Goal: Navigation & Orientation: Understand site structure

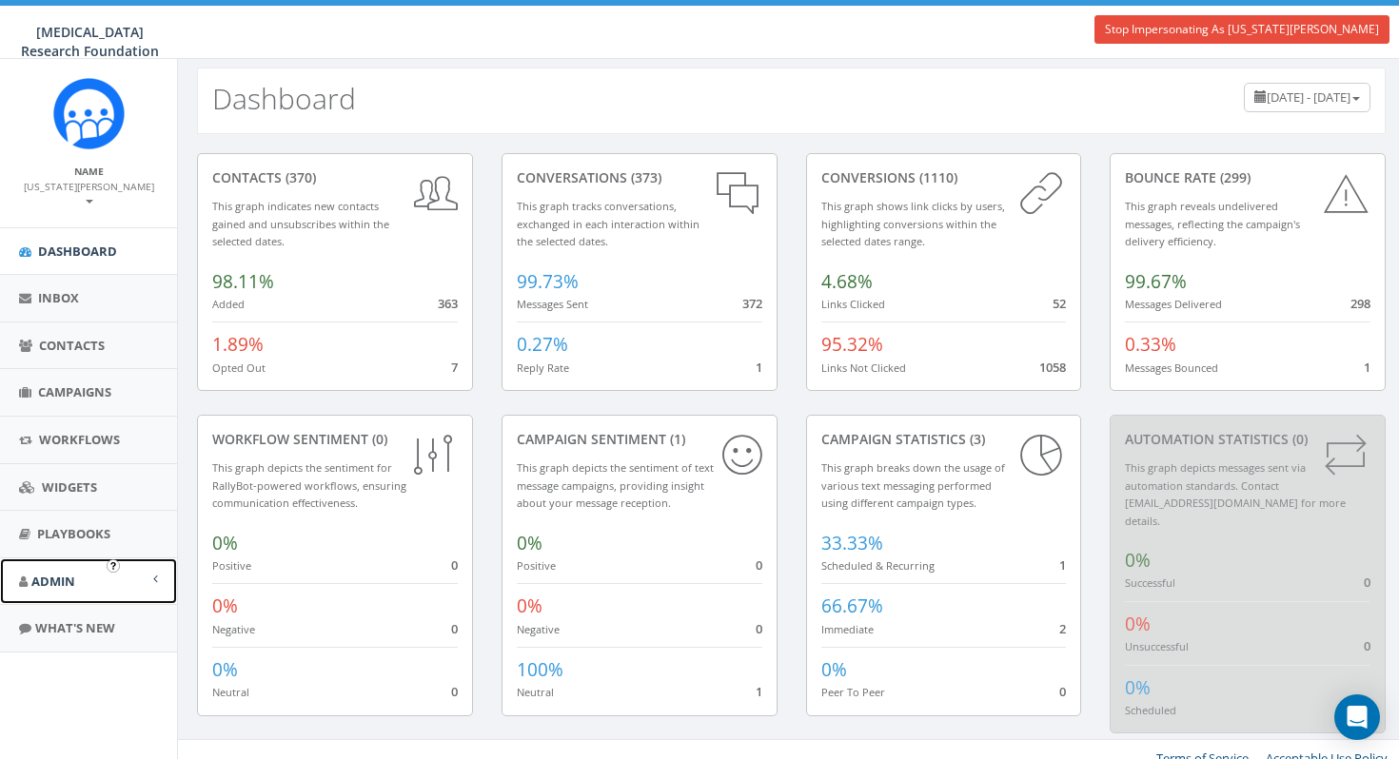
click at [75, 574] on link "Admin" at bounding box center [88, 582] width 177 height 47
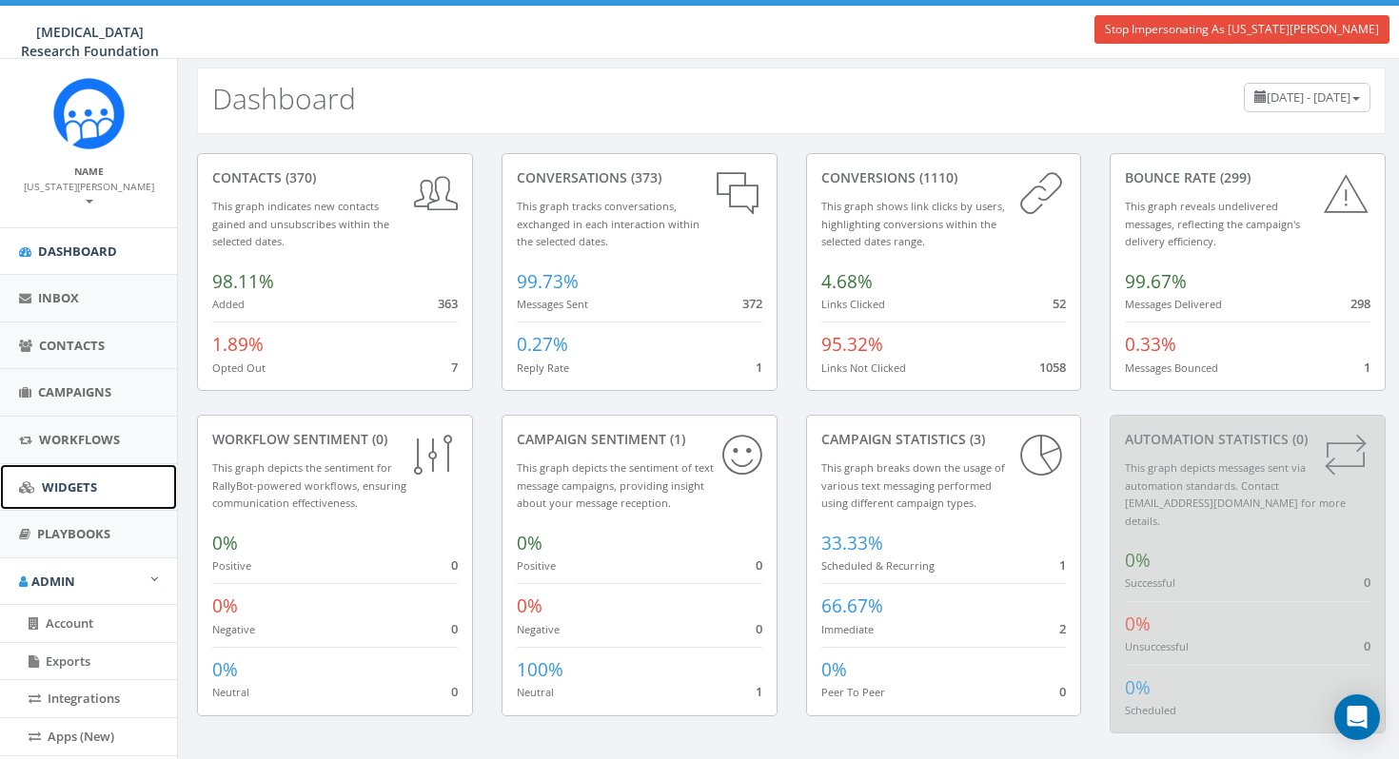
click at [86, 487] on link "Widgets" at bounding box center [88, 487] width 177 height 47
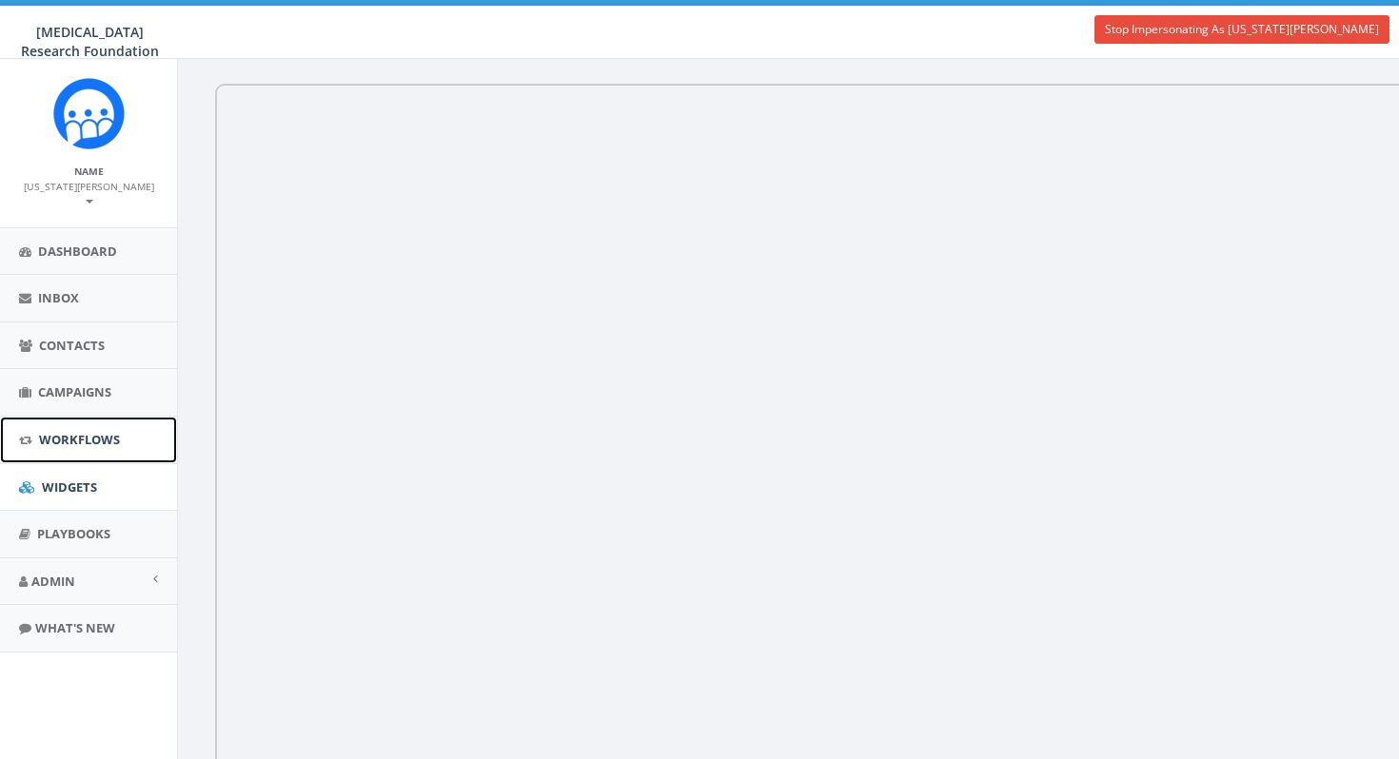
click at [96, 431] on span "Workflows" at bounding box center [79, 439] width 81 height 17
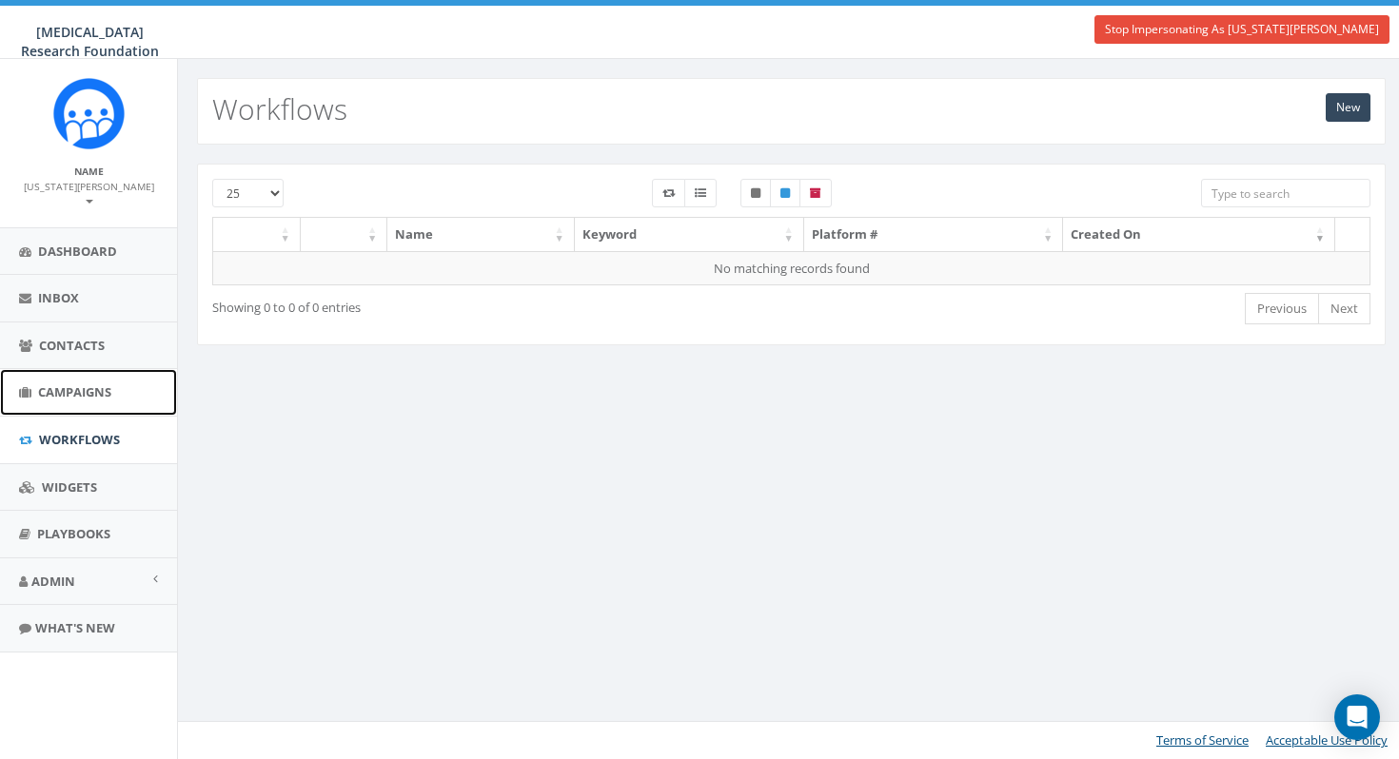
click at [92, 383] on span "Campaigns" at bounding box center [74, 391] width 73 height 17
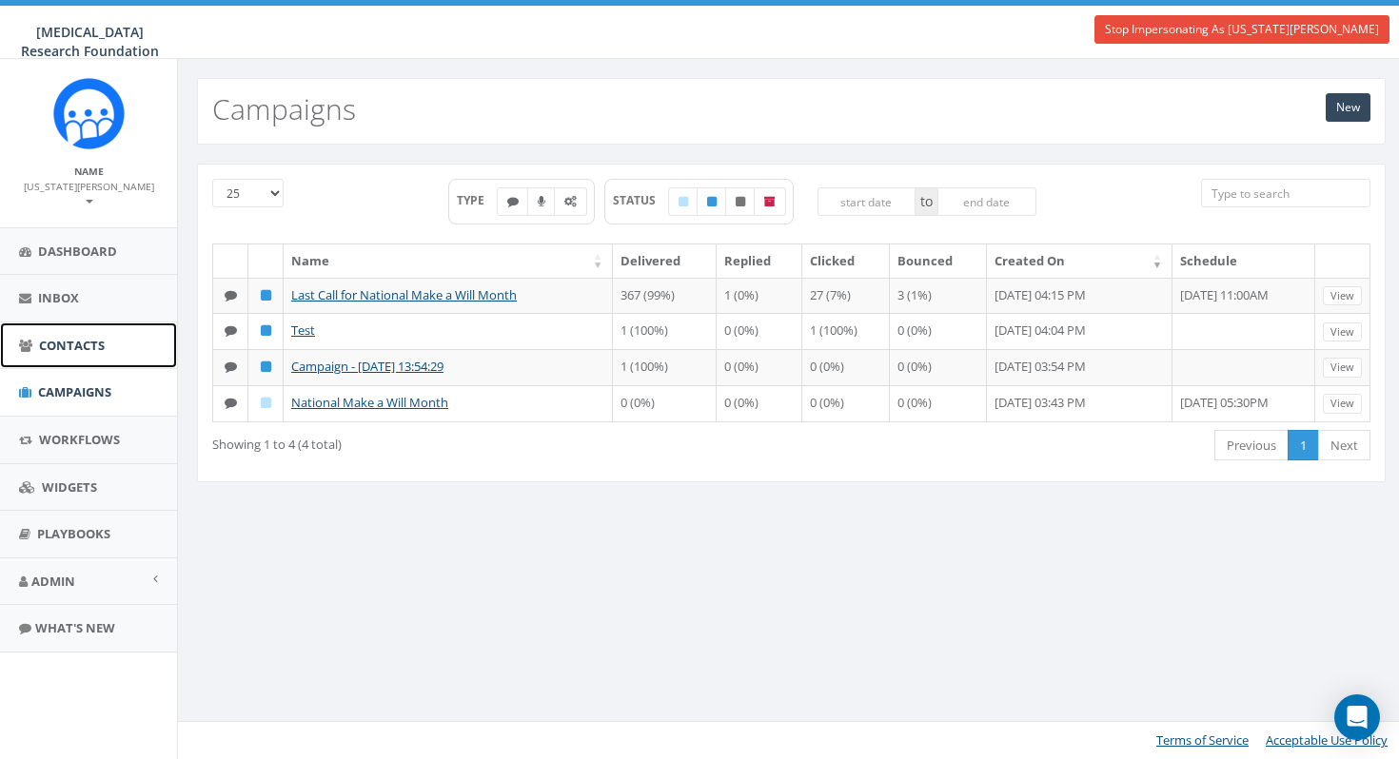
click at [87, 337] on span "Contacts" at bounding box center [72, 345] width 66 height 17
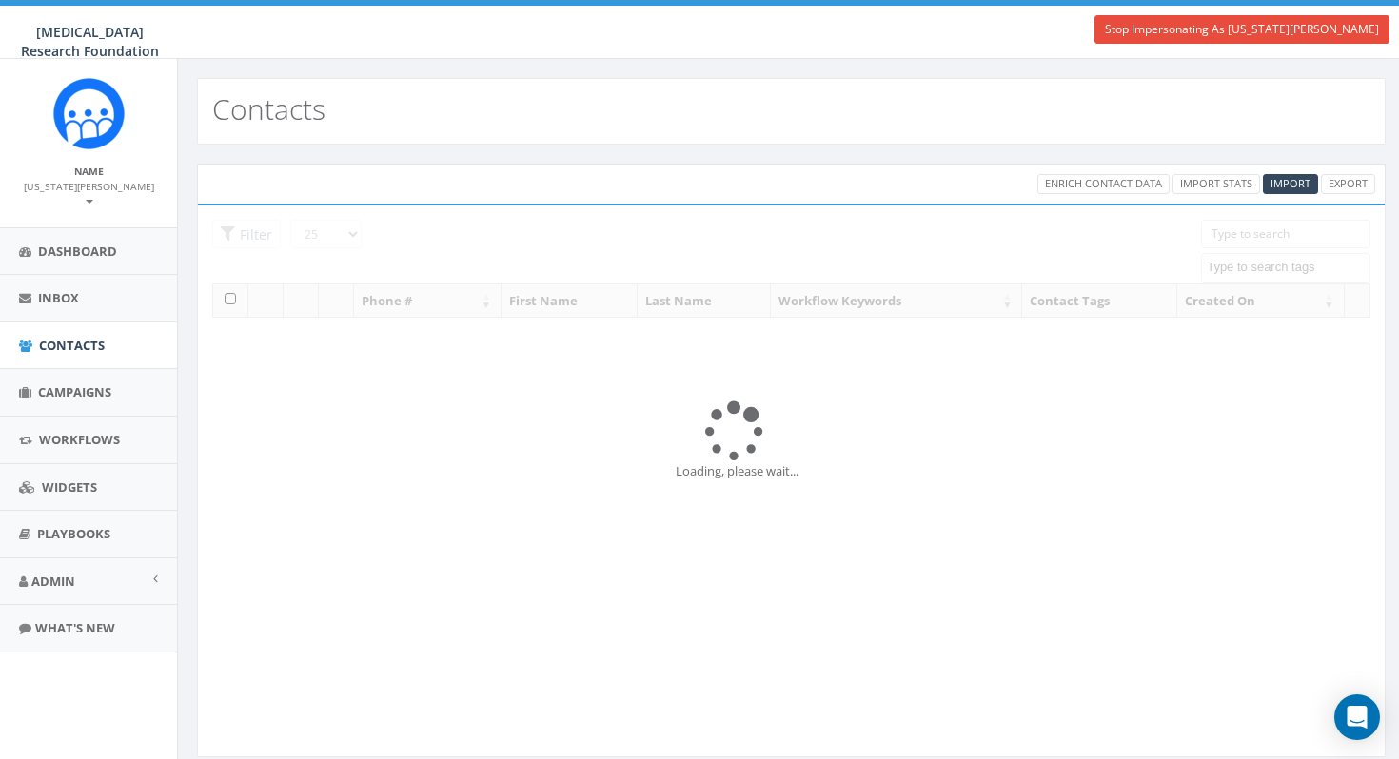
select select
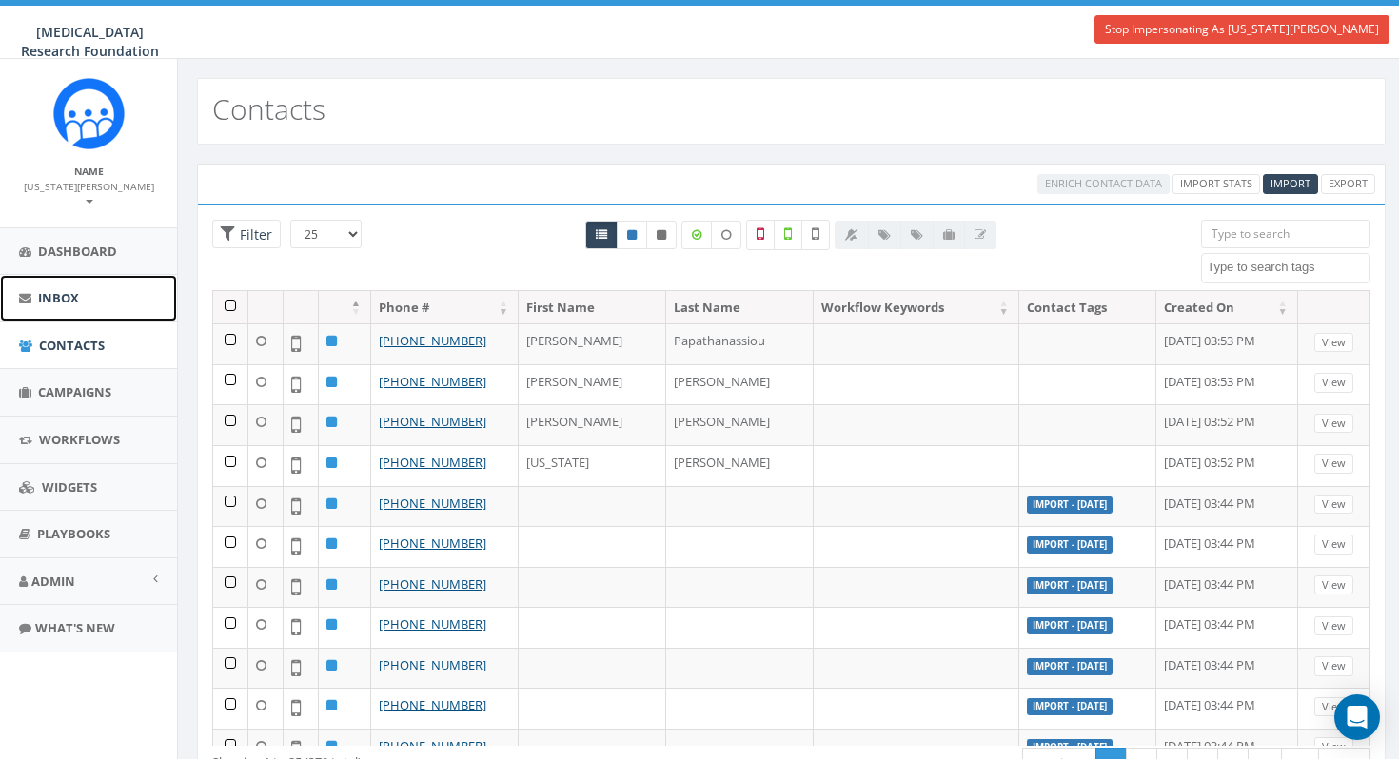
click at [78, 289] on span "Inbox" at bounding box center [58, 297] width 41 height 17
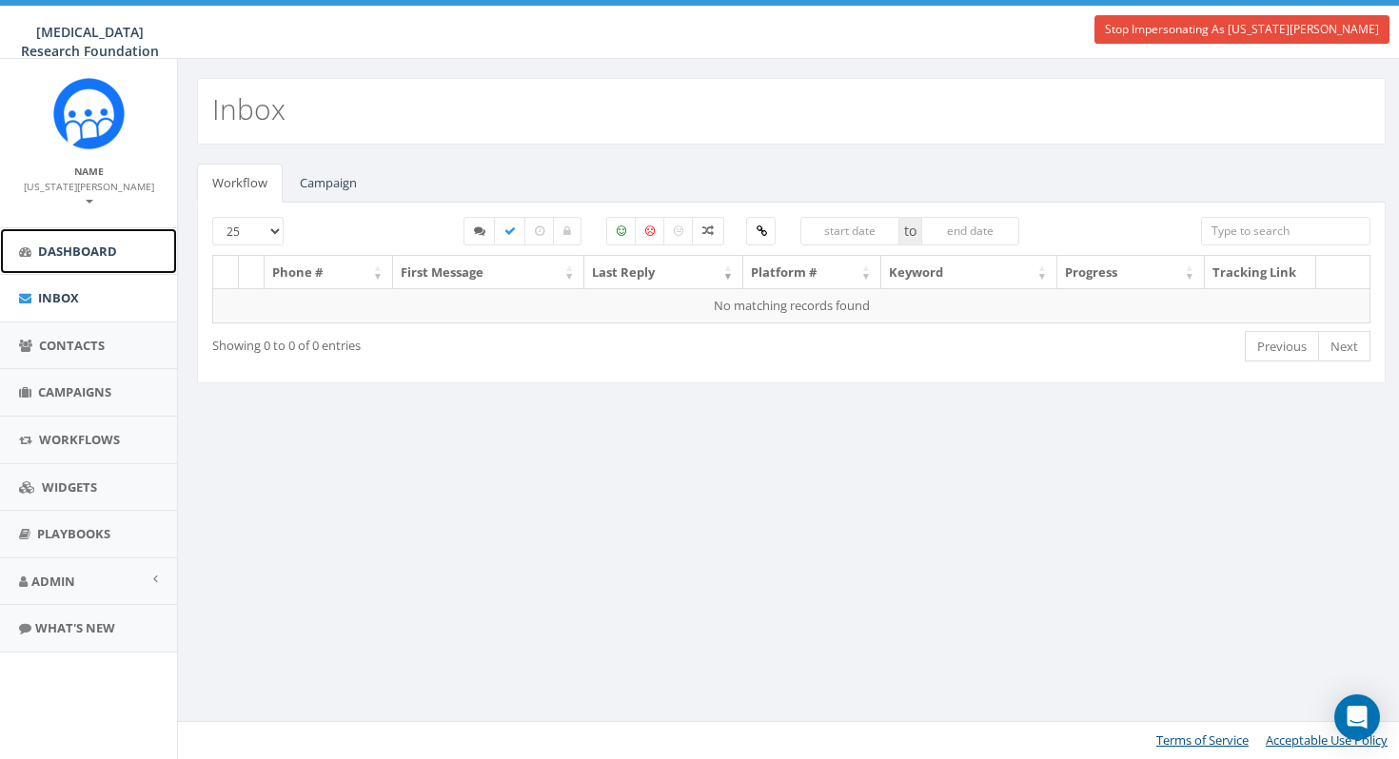
click at [69, 243] on span "Dashboard" at bounding box center [77, 251] width 79 height 17
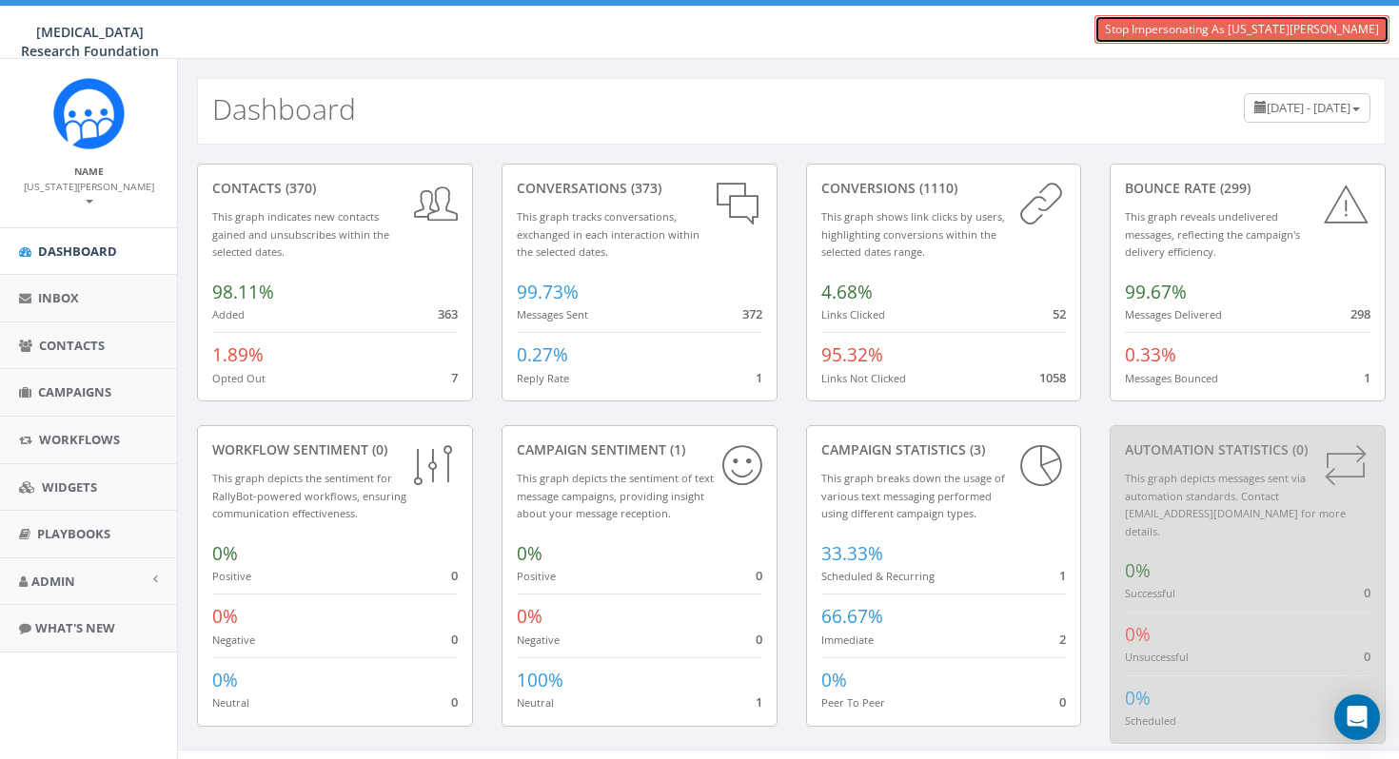
click at [1317, 32] on link "Stop Impersonating As [US_STATE][PERSON_NAME]" at bounding box center [1241, 29] width 295 height 29
